Goal: Communication & Community: Answer question/provide support

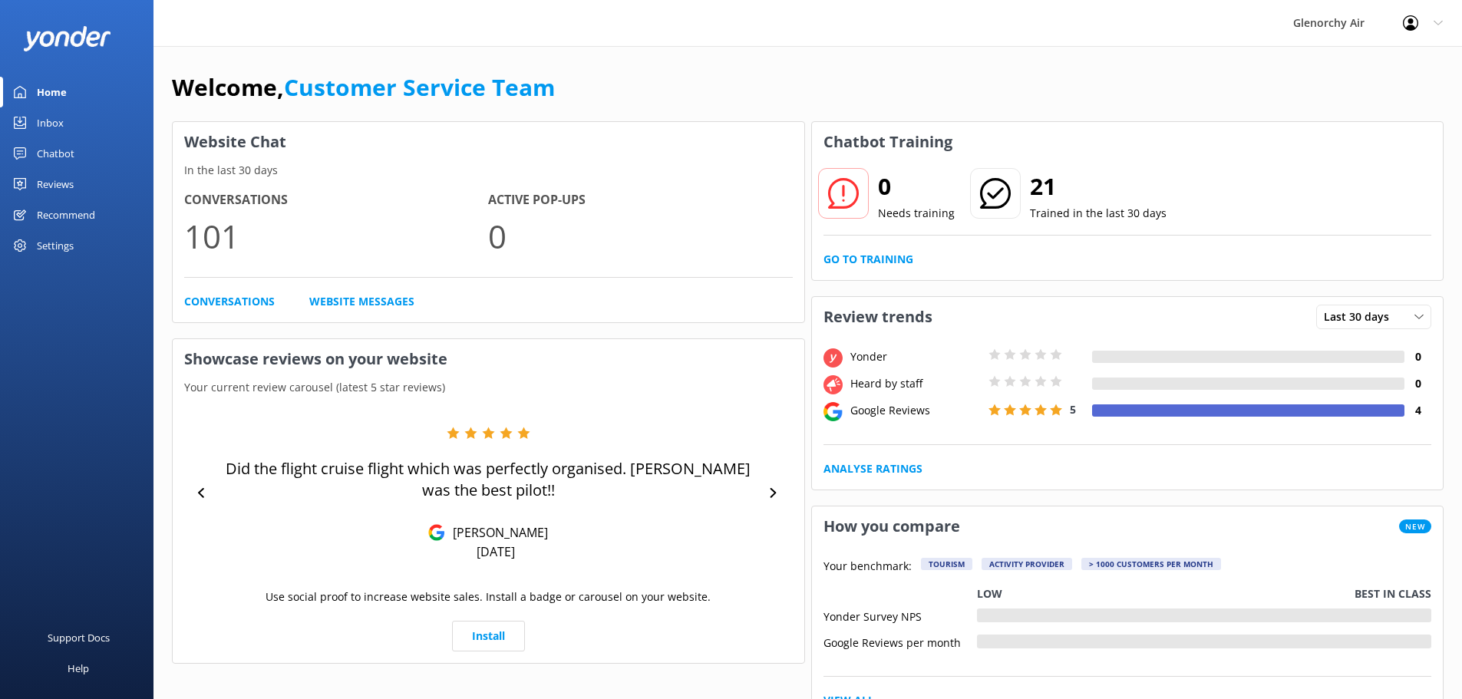
click at [51, 186] on div "Reviews" at bounding box center [55, 184] width 37 height 31
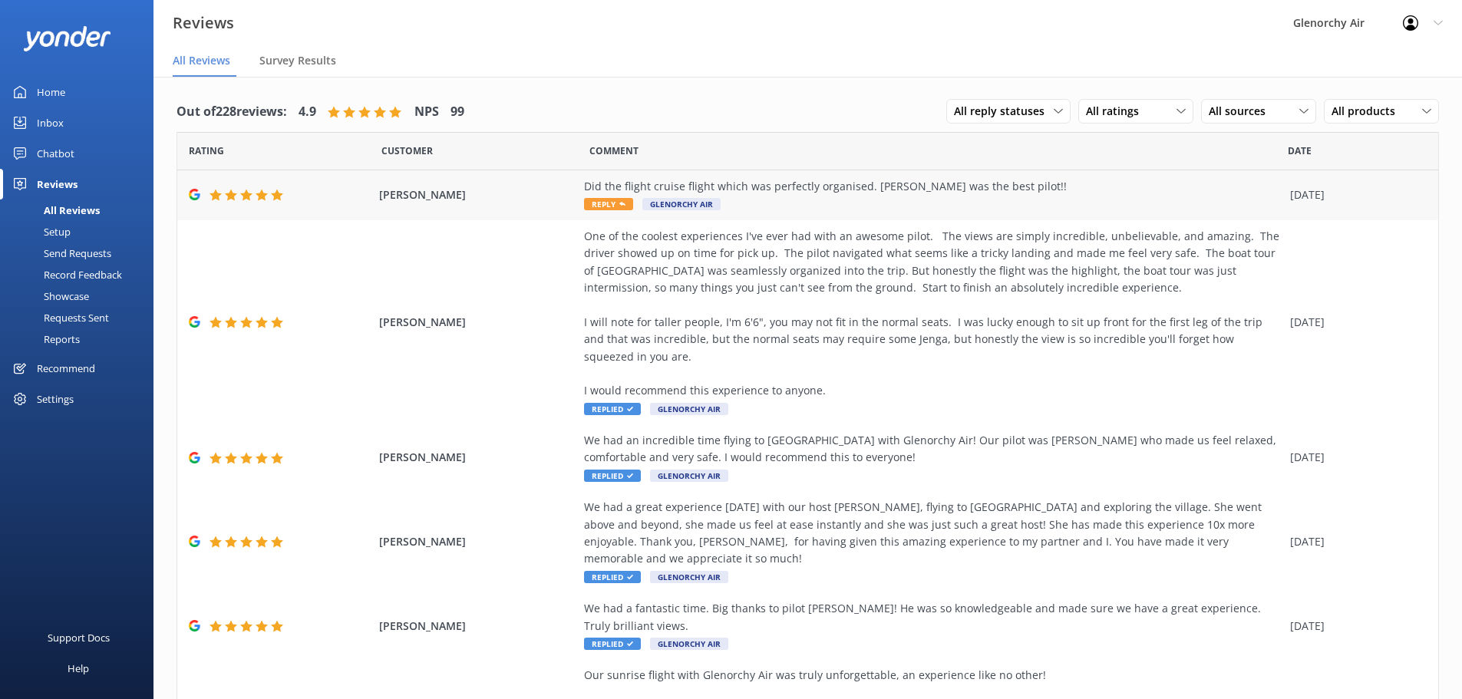
click at [584, 210] on span "Reply" at bounding box center [608, 204] width 49 height 12
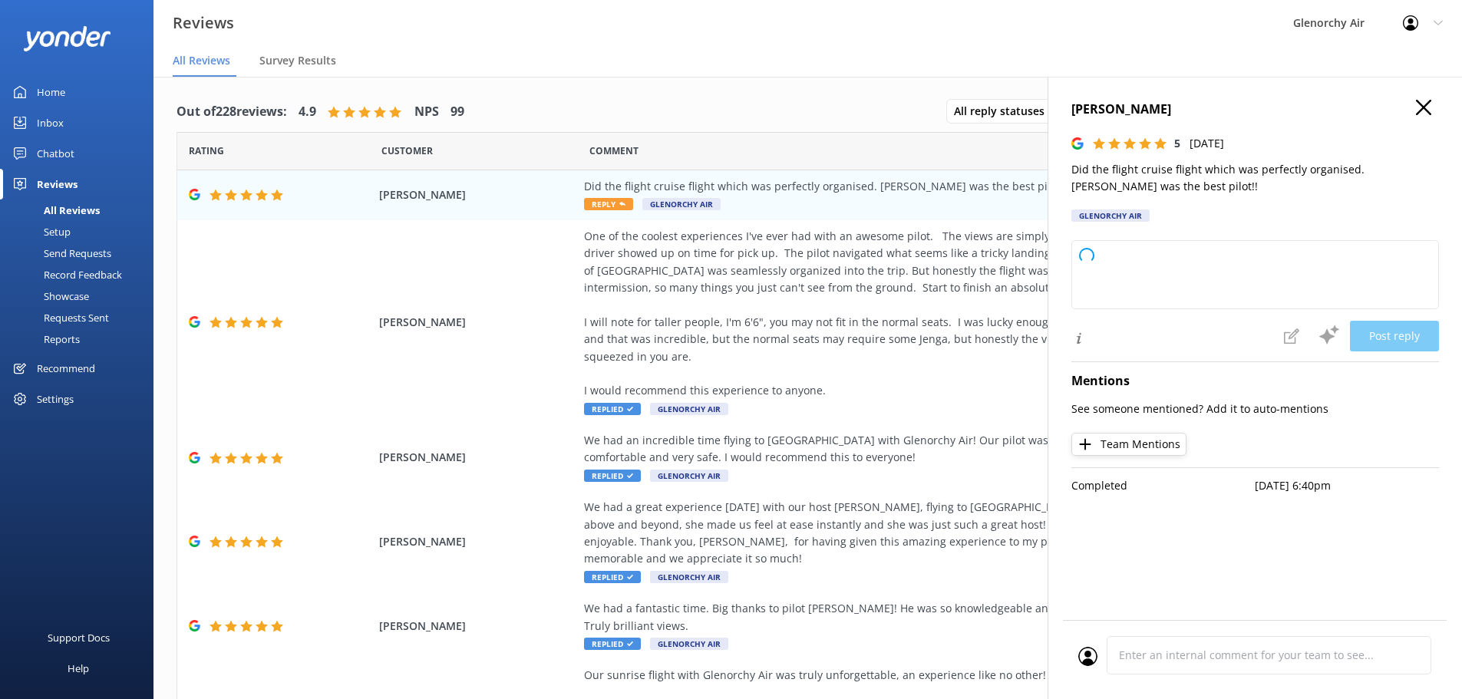
type textarea "Thank you so much for your wonderful feedback! We're thrilled to hear you enjoy…"
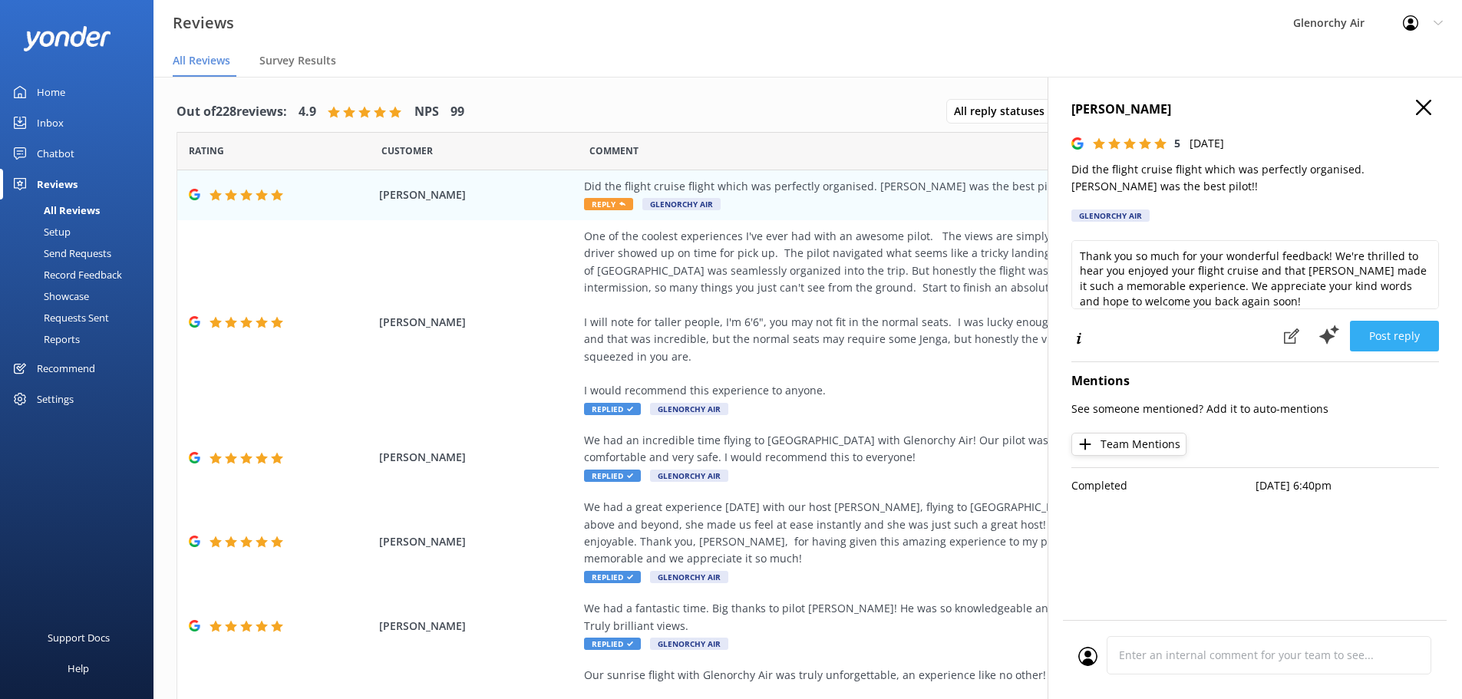
click at [1373, 330] on button "Post reply" at bounding box center [1394, 336] width 89 height 31
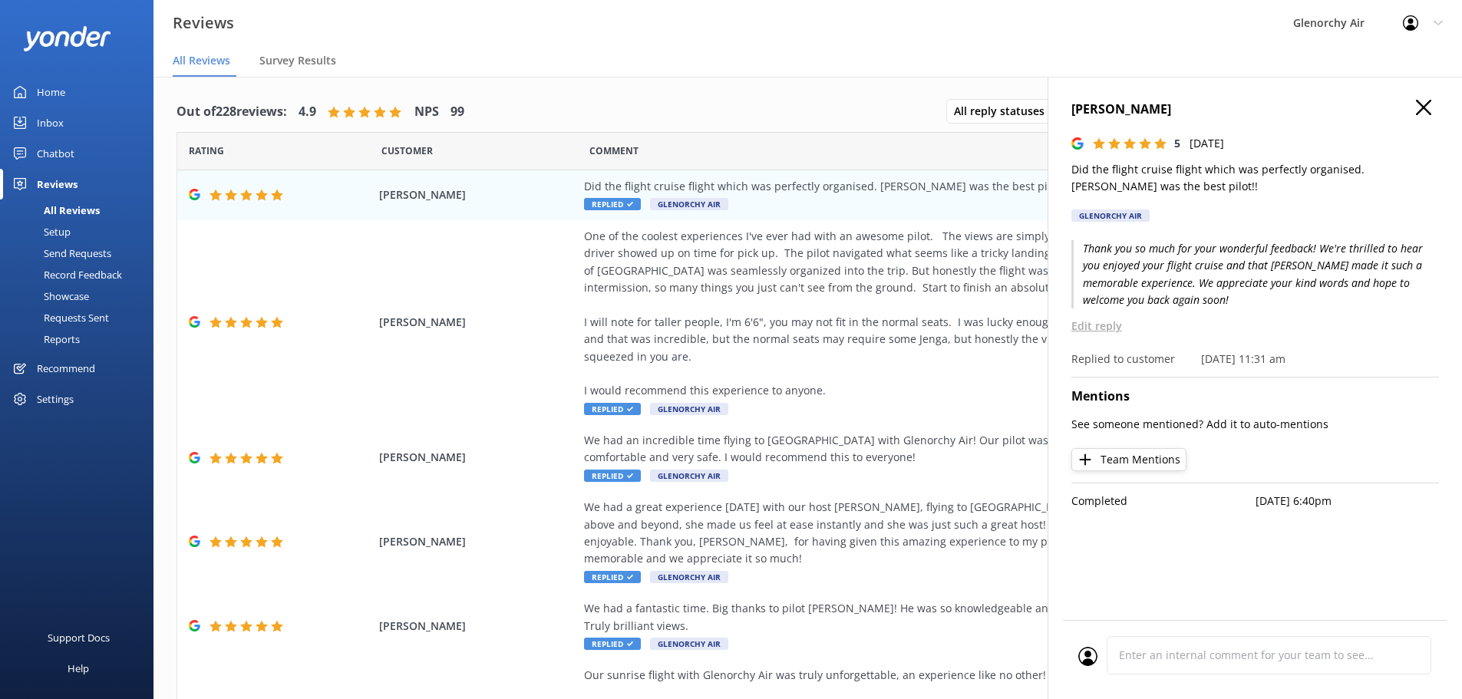
click at [1423, 104] on icon "button" at bounding box center [1423, 107] width 15 height 15
